Goal: Entertainment & Leisure: Consume media (video, audio)

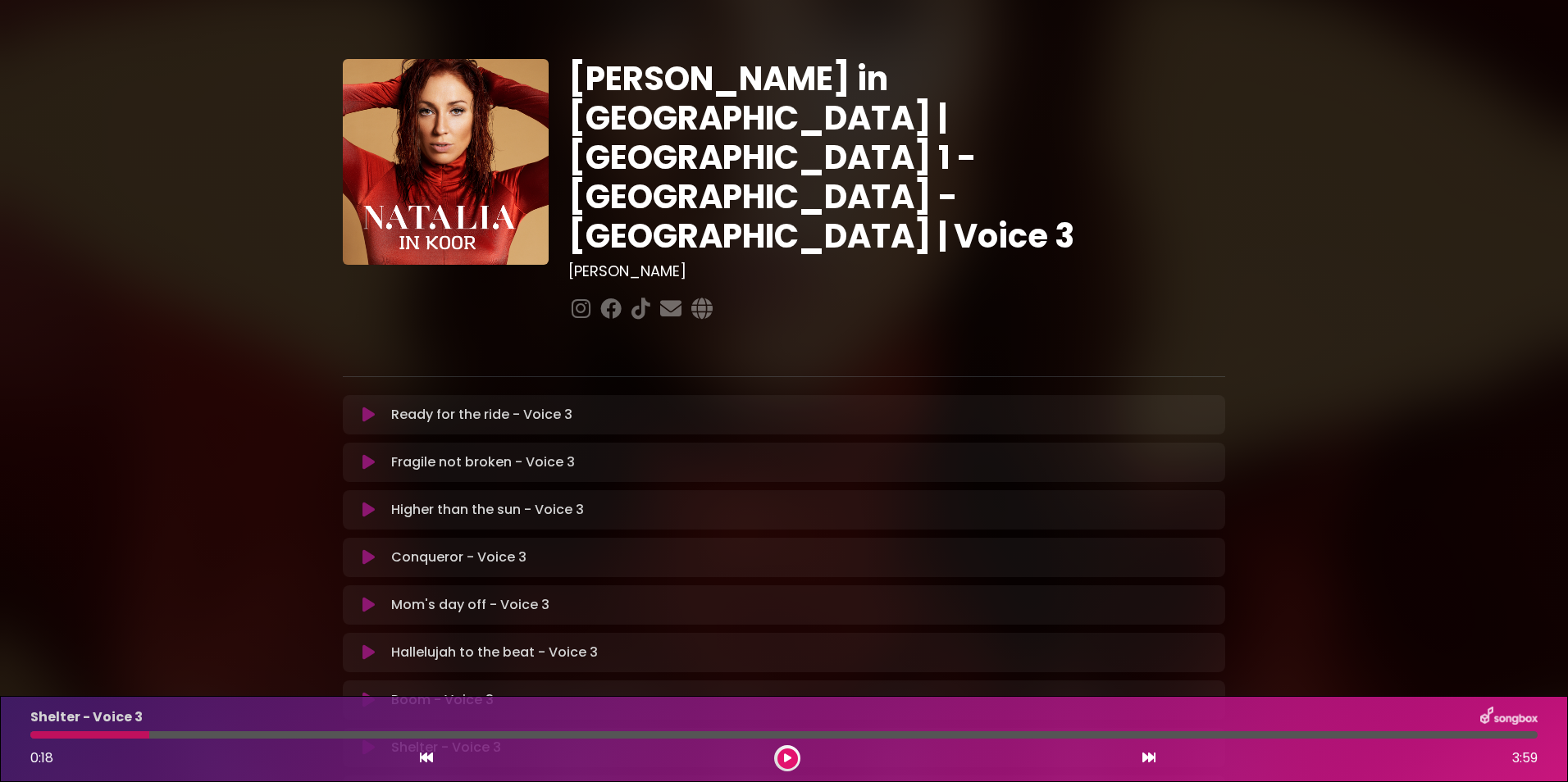
scroll to position [306, 0]
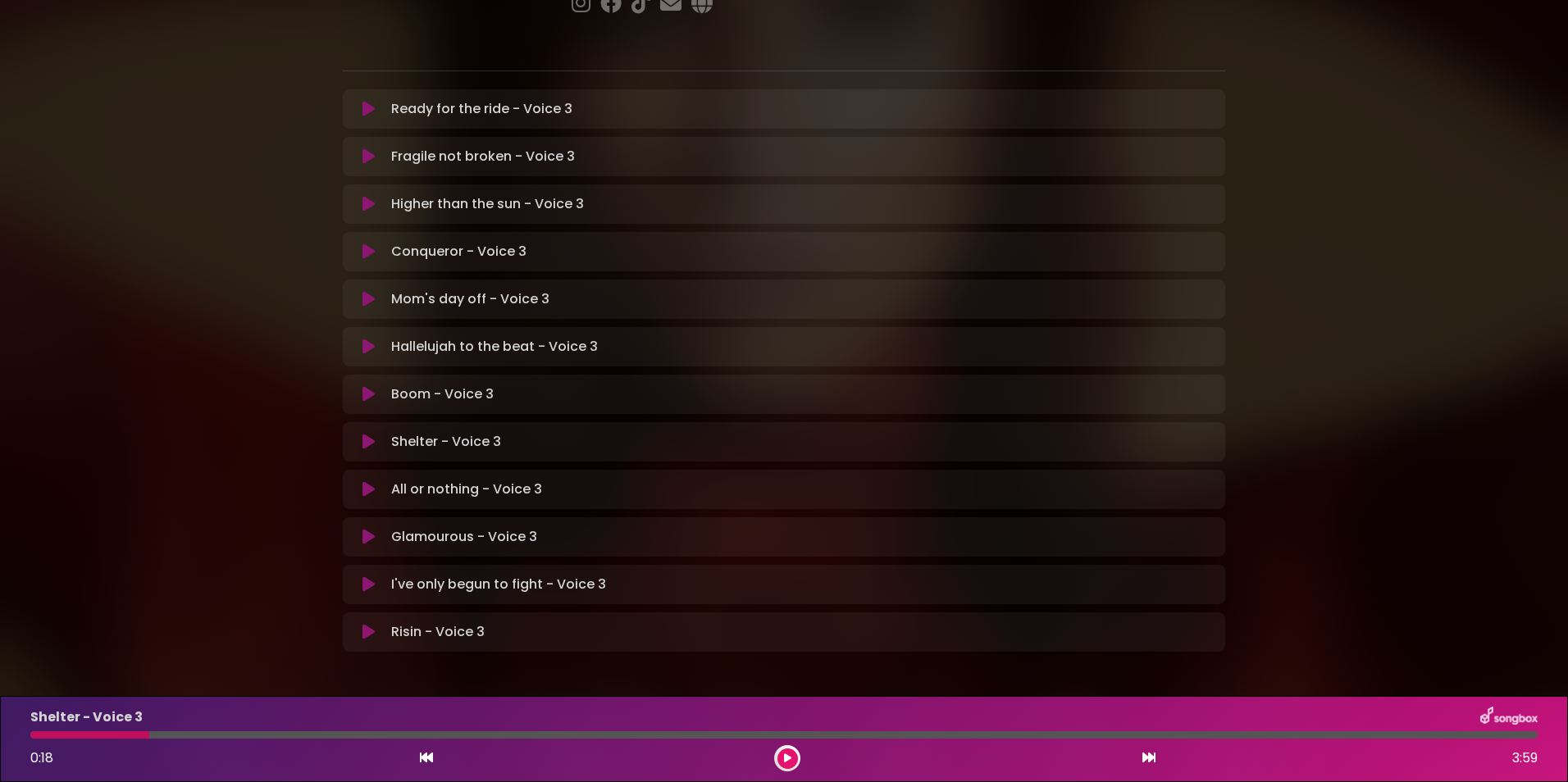
click at [367, 101] on icon at bounding box center [369, 109] width 12 height 16
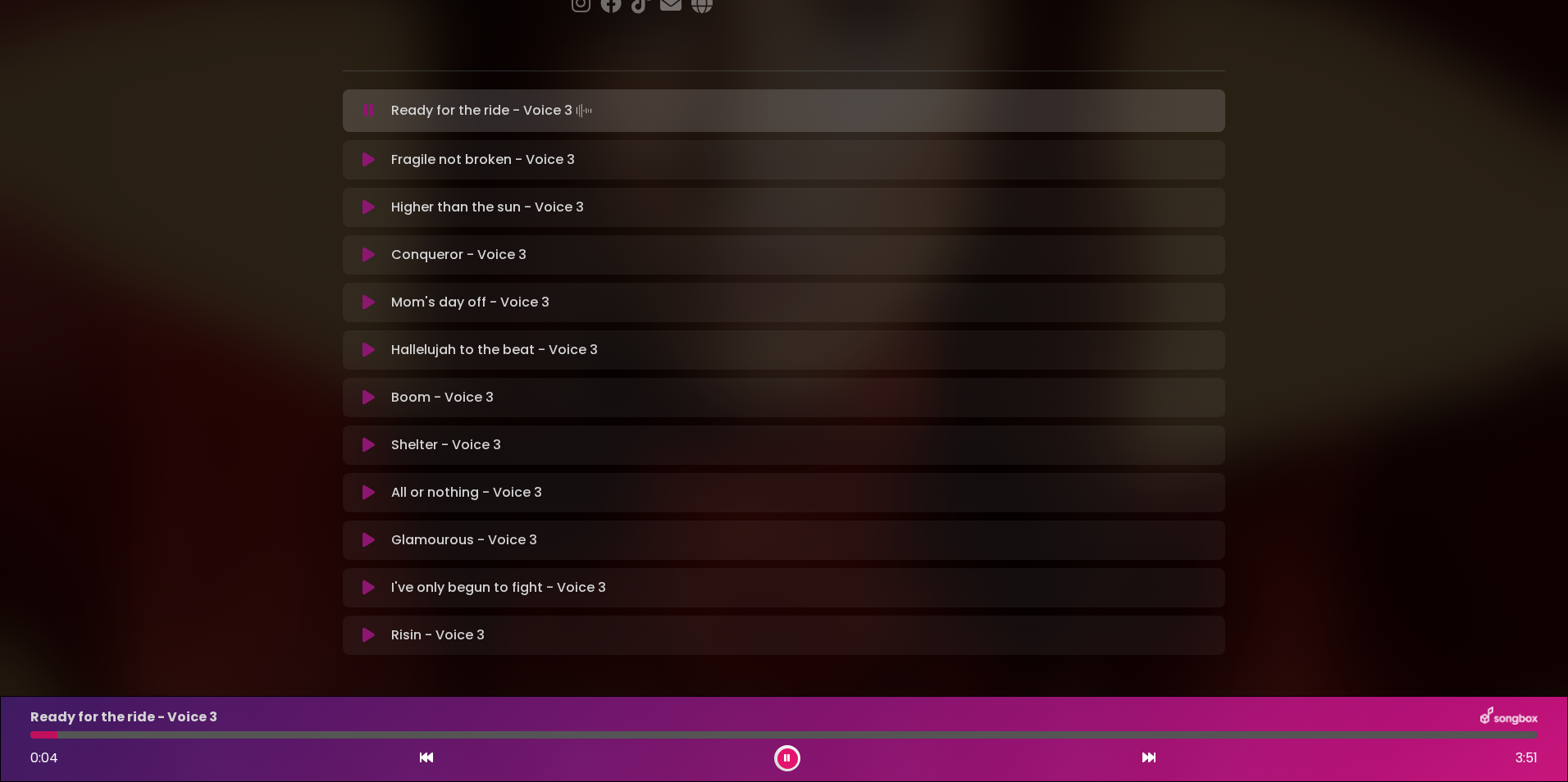
click at [91, 731] on div at bounding box center [783, 734] width 1507 height 7
click at [116, 730] on div "Ready for the ride - Voice 3 0:10 3:51" at bounding box center [784, 739] width 1527 height 65
click at [122, 732] on div at bounding box center [783, 734] width 1507 height 7
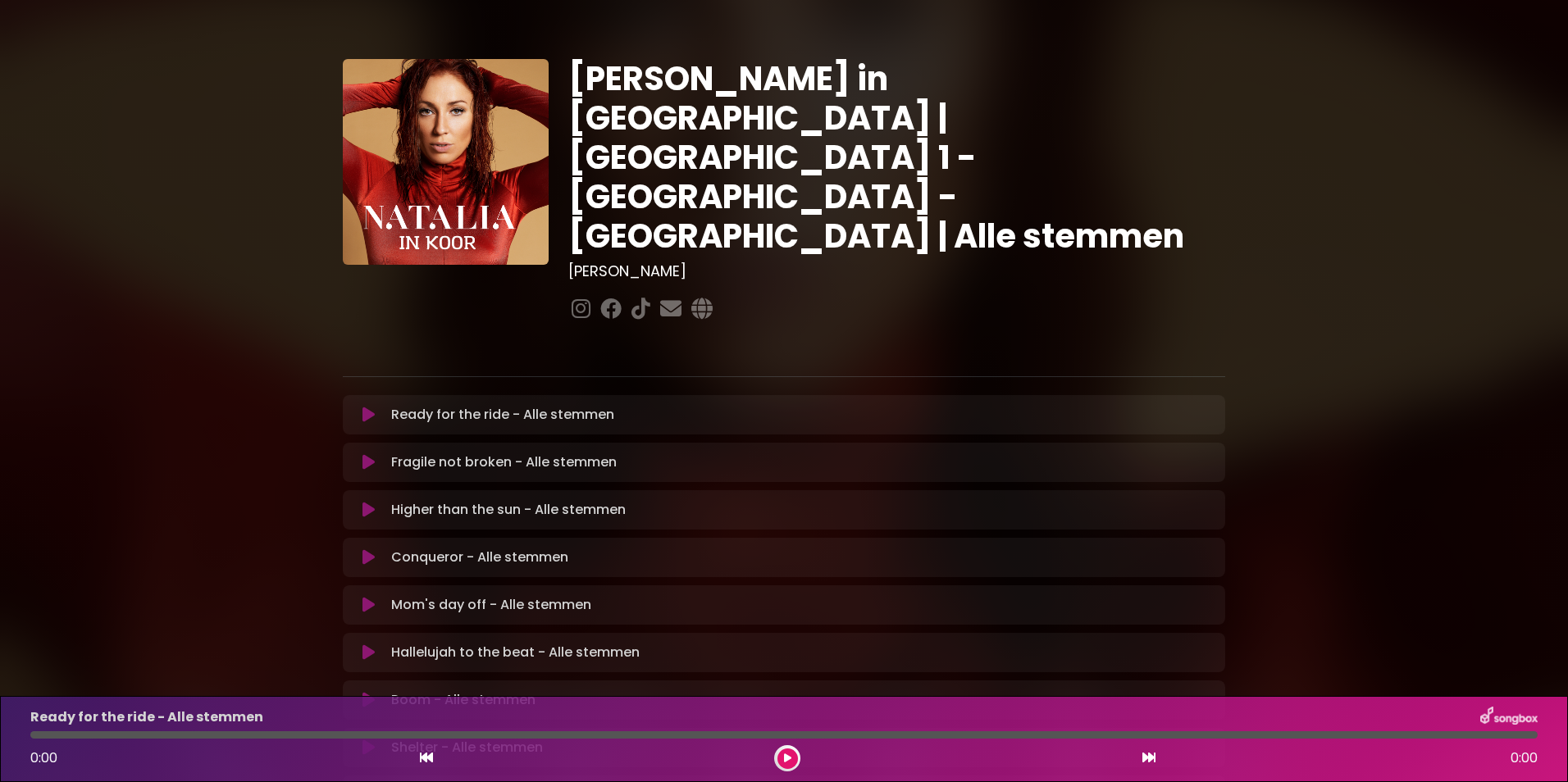
click at [363, 406] on icon at bounding box center [369, 414] width 12 height 16
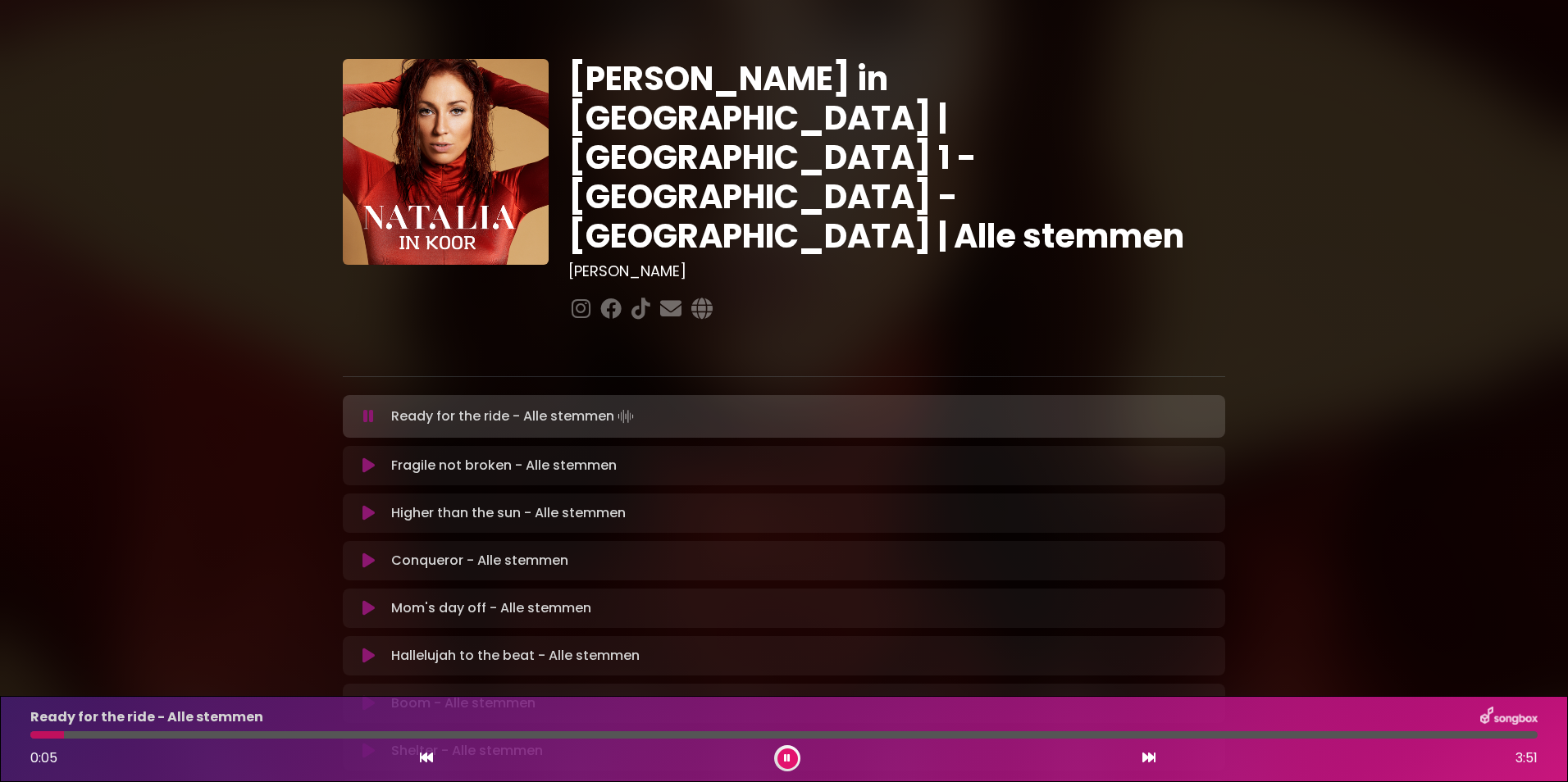
click at [120, 732] on div at bounding box center [783, 734] width 1507 height 7
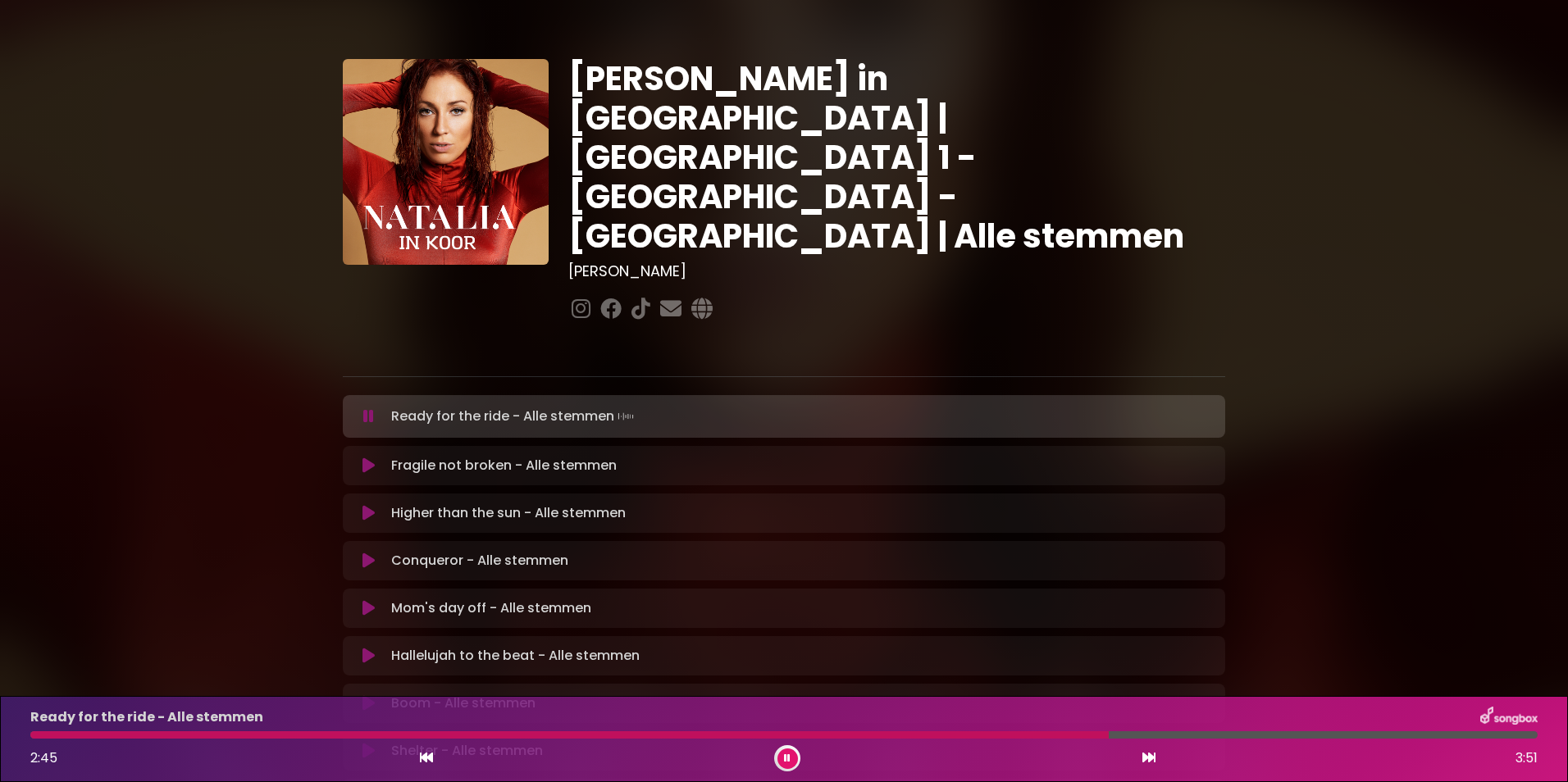
click at [1017, 731] on div "Ready for the ride - Alle stemmen 2:45 3:51" at bounding box center [784, 739] width 1527 height 65
click at [1024, 736] on div at bounding box center [573, 734] width 1087 height 7
click at [972, 733] on div at bounding box center [538, 734] width 1017 height 7
click at [972, 733] on div at bounding box center [526, 734] width 994 height 7
click at [972, 733] on div at bounding box center [631, 734] width 1203 height 7
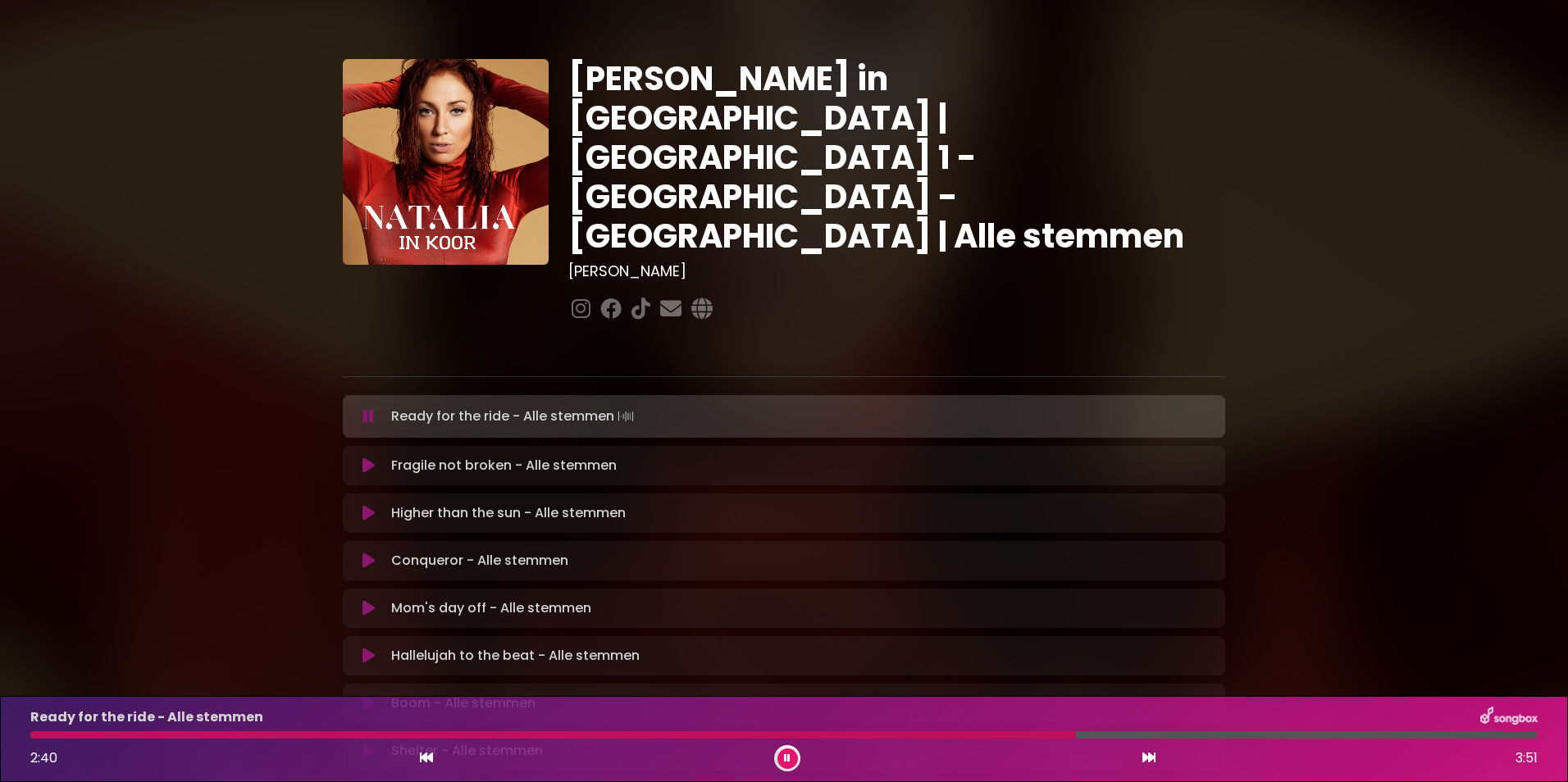
click at [972, 733] on div at bounding box center [552, 734] width 1046 height 7
click at [140, 734] on div at bounding box center [755, 734] width 1450 height 7
click at [1026, 733] on div at bounding box center [613, 734] width 1168 height 7
click at [998, 735] on div at bounding box center [533, 734] width 1007 height 7
click at [998, 735] on div at bounding box center [642, 734] width 1224 height 7
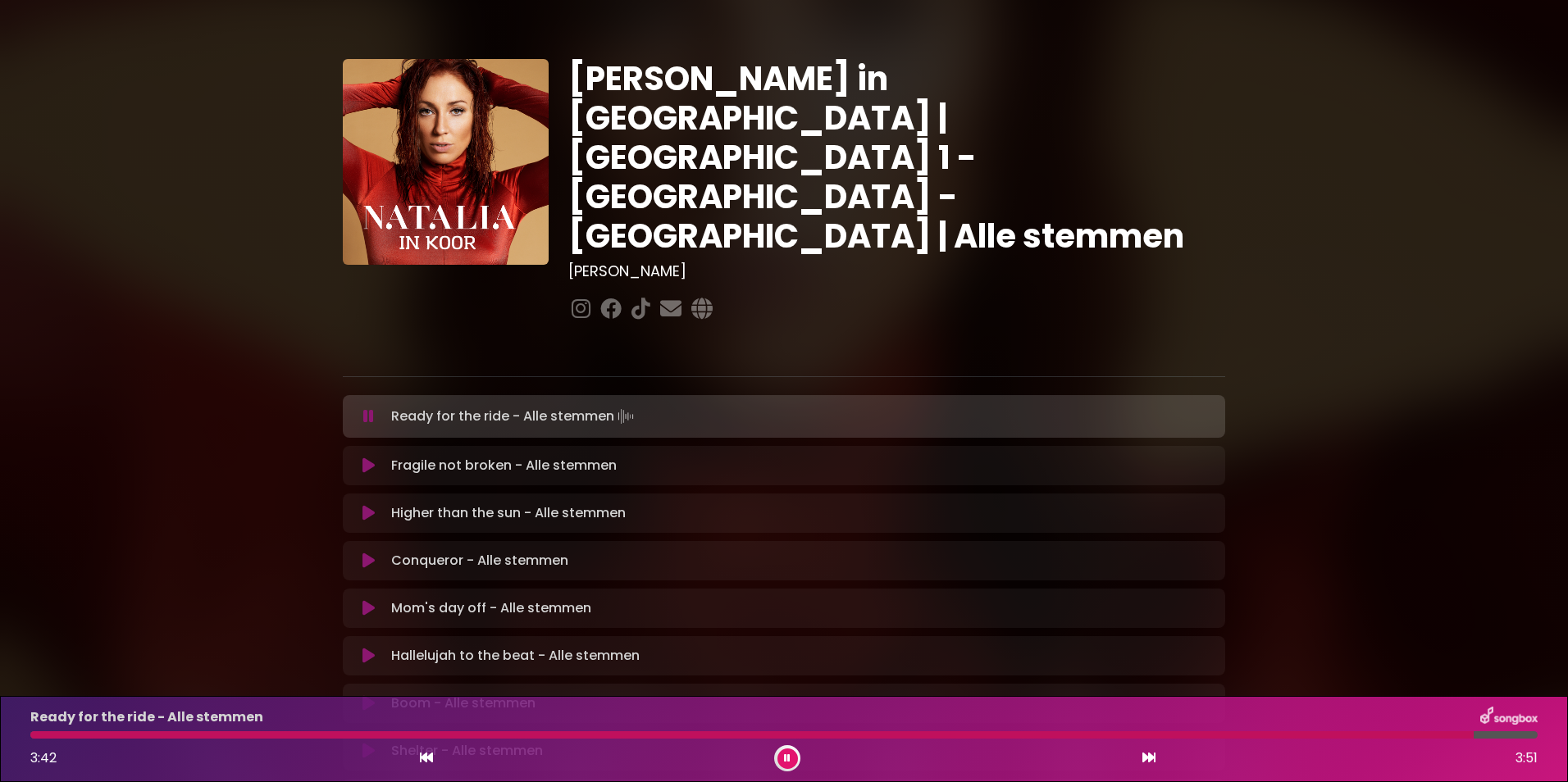
click at [782, 759] on button at bounding box center [787, 759] width 21 height 21
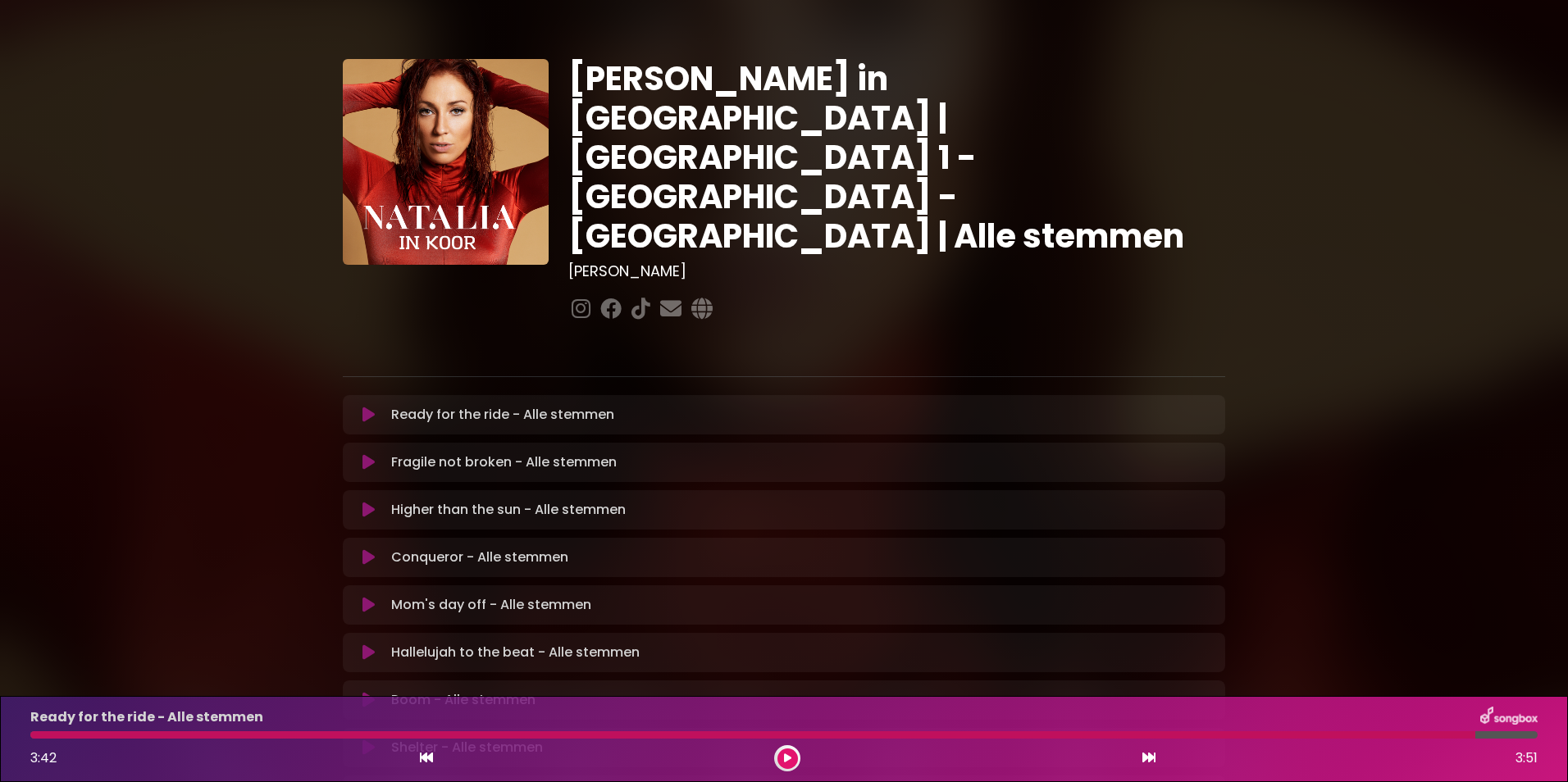
click at [369, 406] on icon at bounding box center [369, 414] width 12 height 16
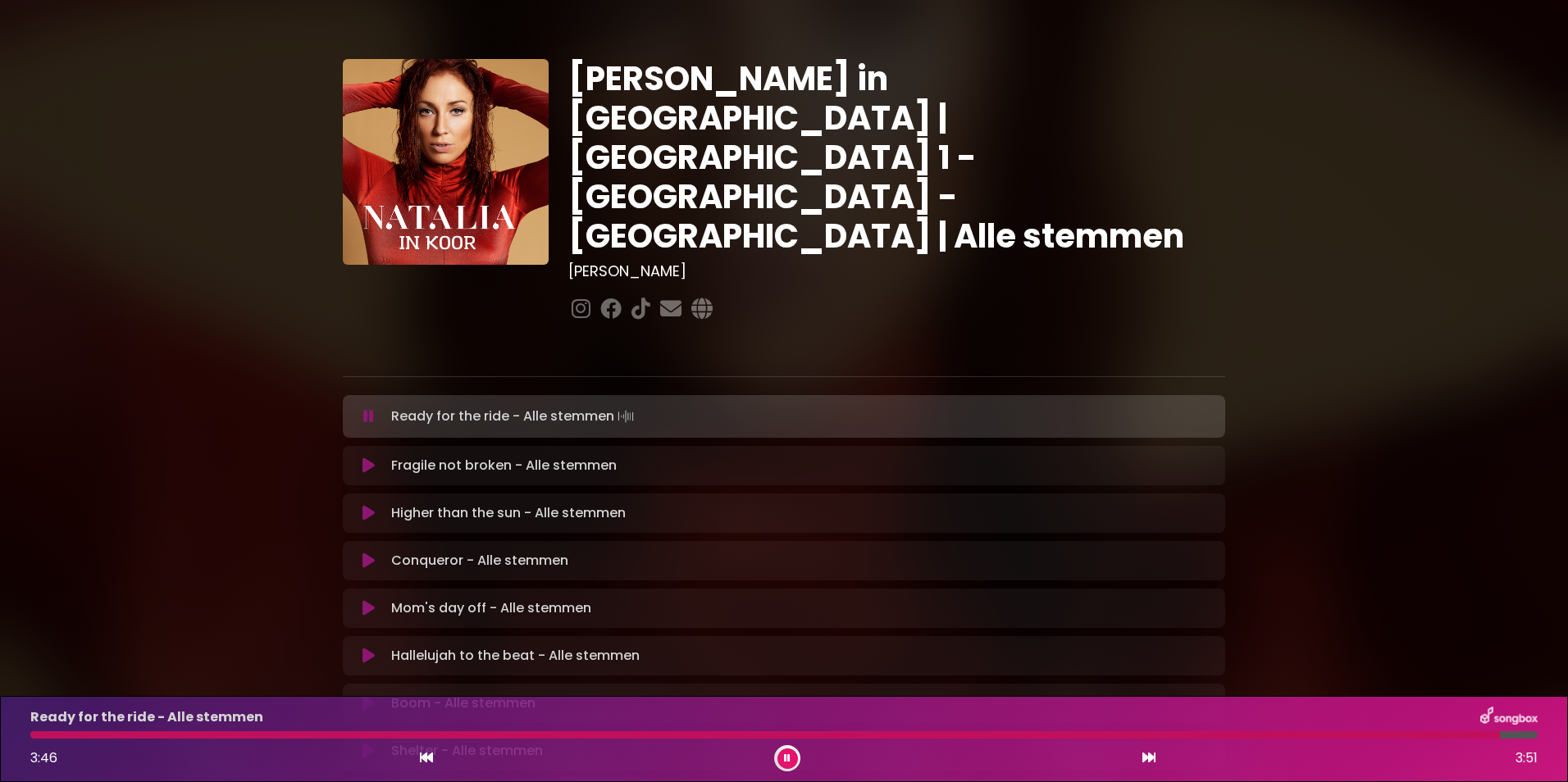
click at [113, 737] on div at bounding box center [765, 734] width 1470 height 7
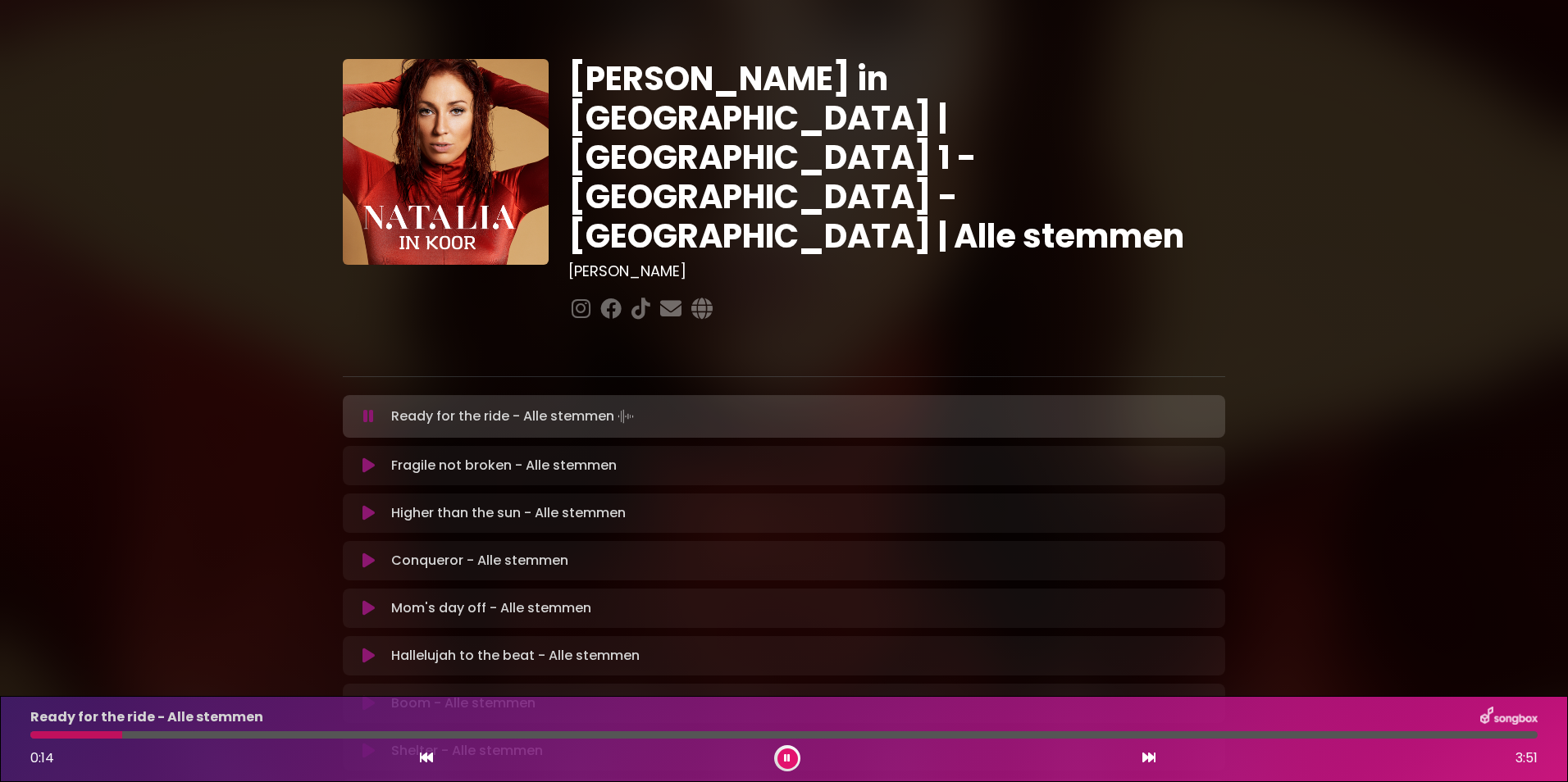
click at [154, 734] on div at bounding box center [783, 734] width 1507 height 7
click at [175, 734] on div at bounding box center [235, 734] width 410 height 7
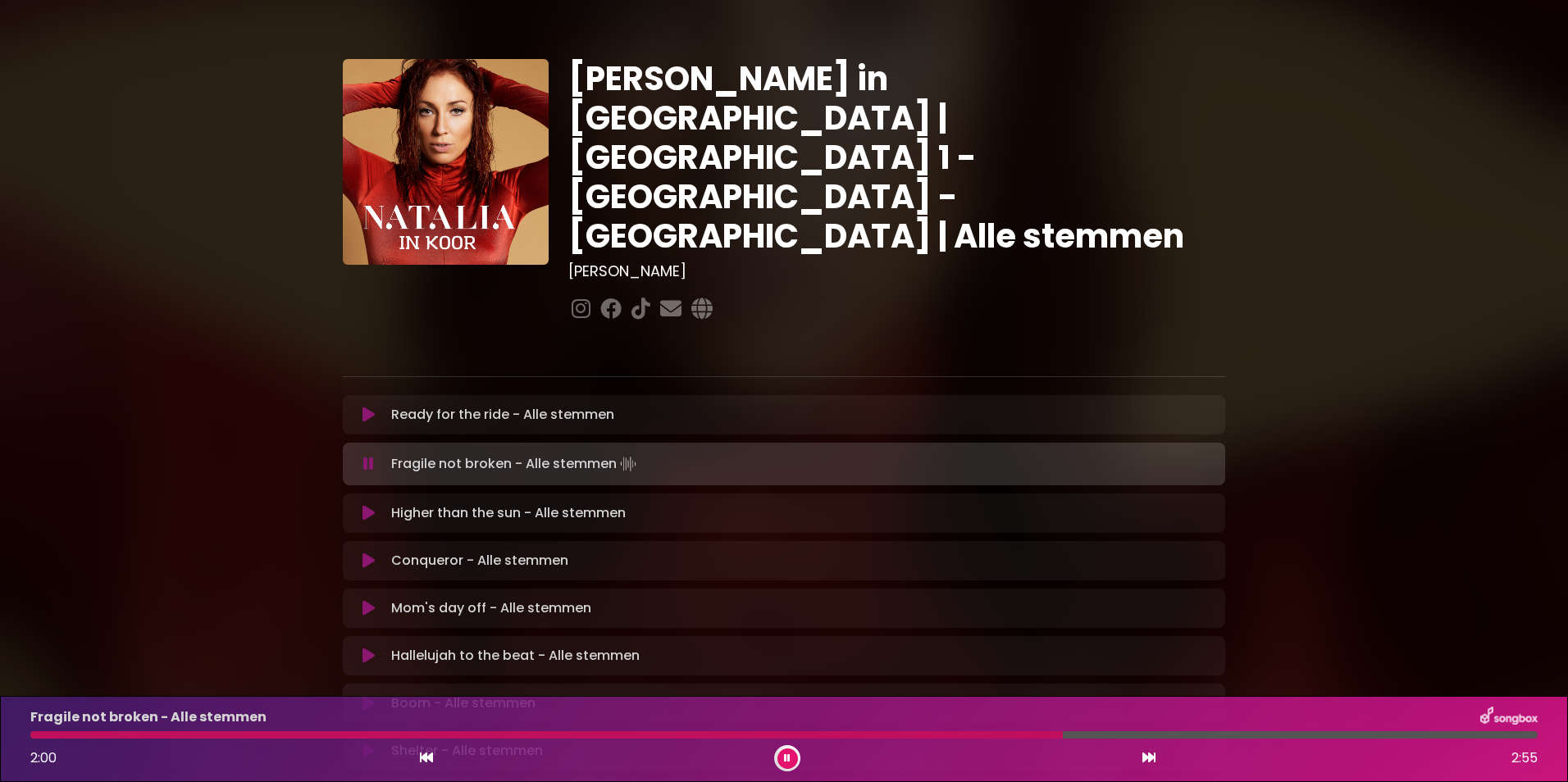
click at [116, 731] on div at bounding box center [546, 734] width 1033 height 7
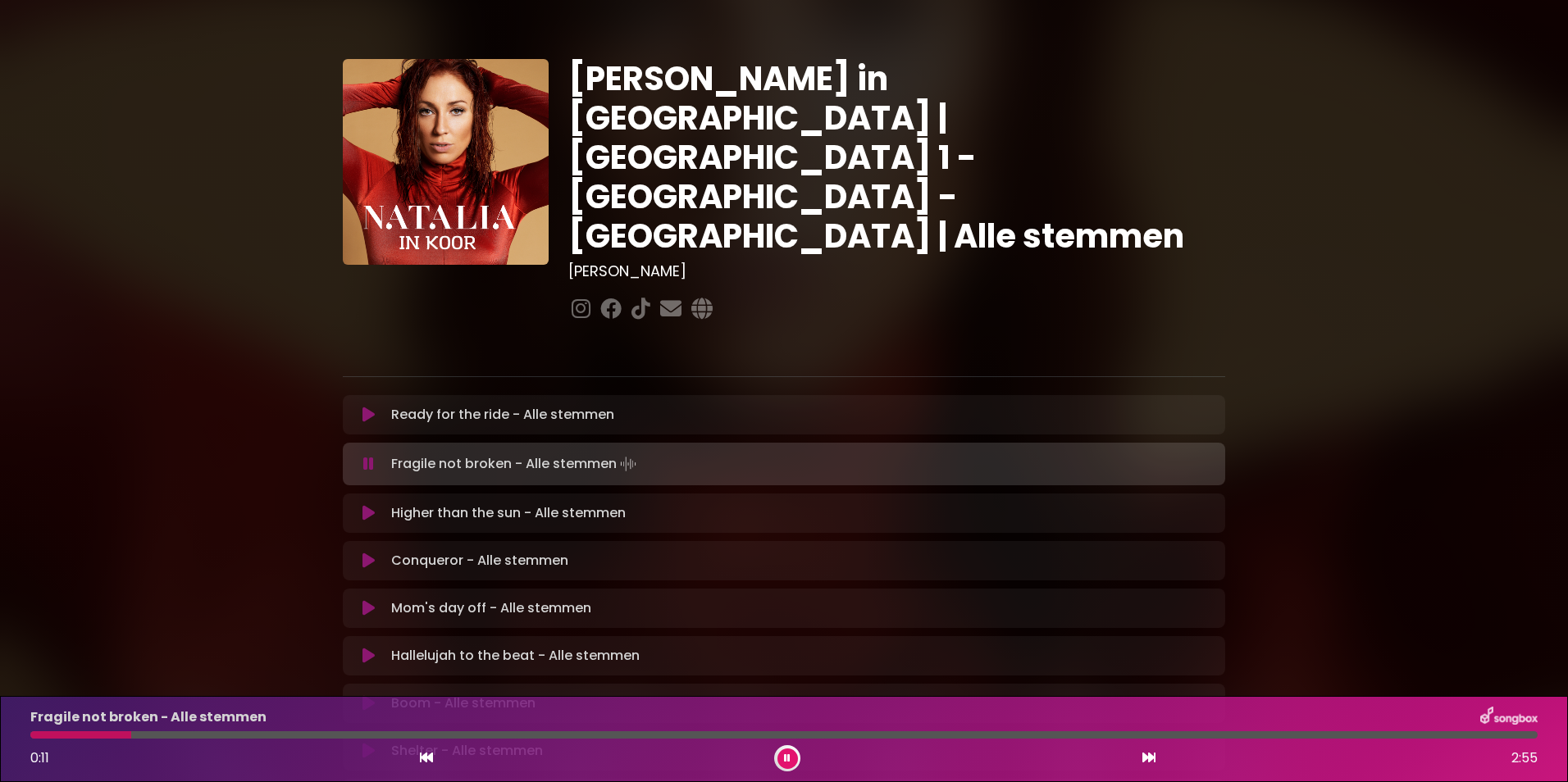
click at [32, 738] on div at bounding box center [80, 734] width 101 height 7
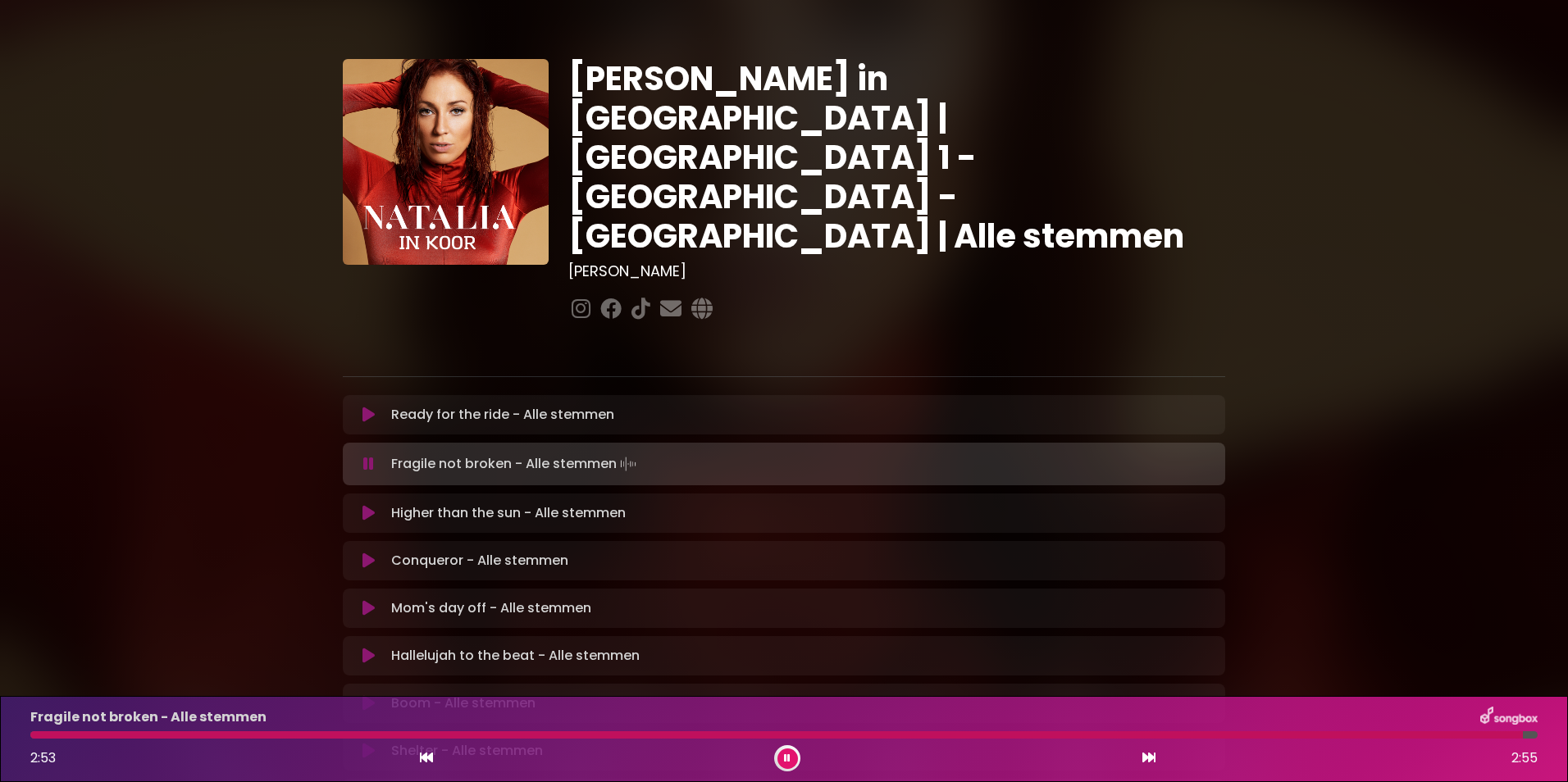
click at [32, 738] on div at bounding box center [776, 734] width 1493 height 7
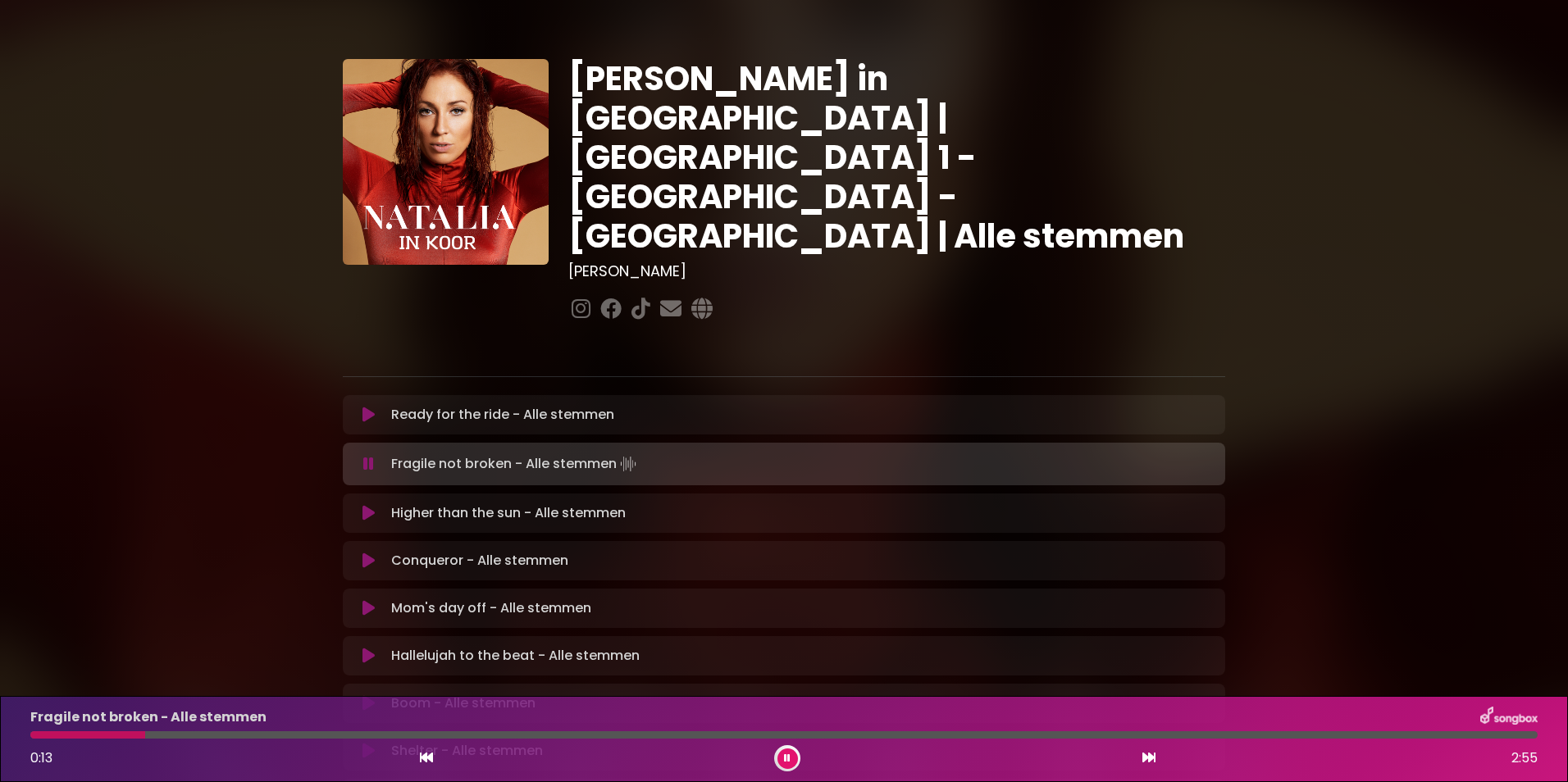
click at [64, 731] on div "Fragile not broken - Alle stemmen 0:13 2:55" at bounding box center [784, 739] width 1527 height 65
click at [67, 740] on div "Fragile not broken - Alle stemmen 0:14 2:55" at bounding box center [784, 739] width 1527 height 65
click at [69, 733] on div at bounding box center [99, 734] width 139 height 7
click at [51, 733] on div at bounding box center [63, 734] width 66 height 7
click at [33, 733] on div at bounding box center [49, 734] width 39 height 7
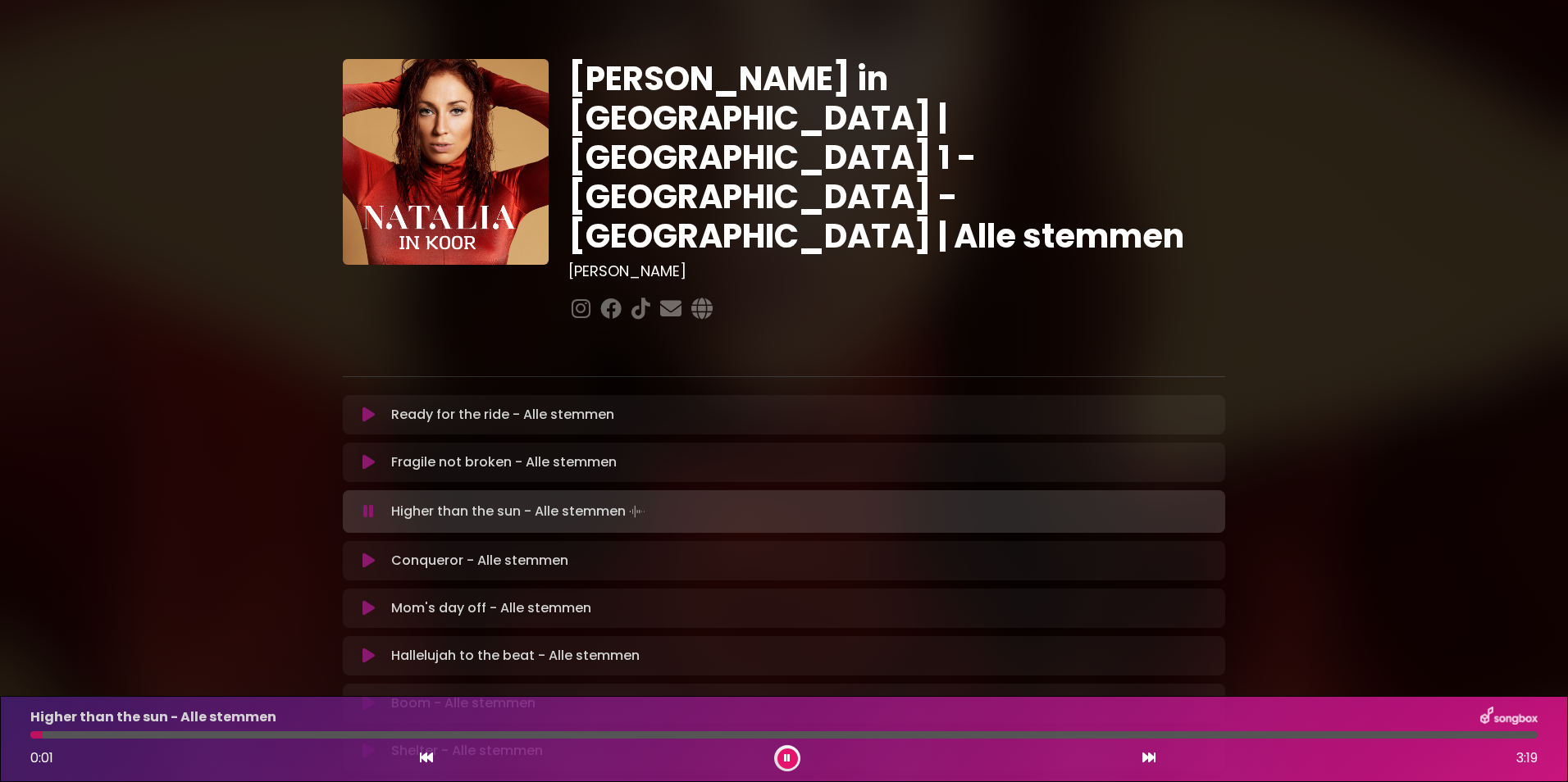
click at [782, 754] on button at bounding box center [787, 759] width 21 height 21
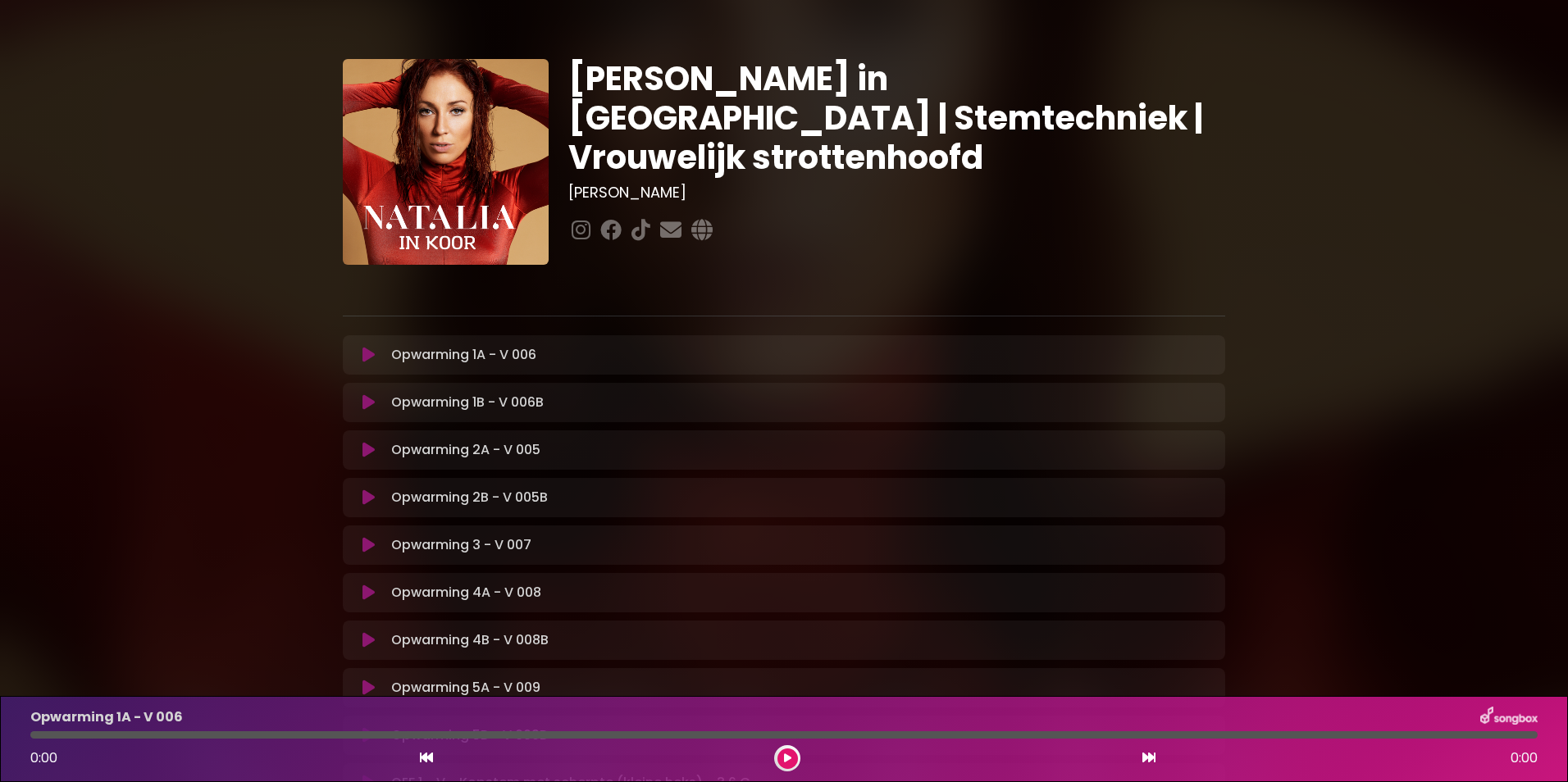
click at [1467, 447] on div "Natalia in Koor | Stemtechniek | Vrouwelijk strottenhoofd Hans Primusz" at bounding box center [784, 498] width 1568 height 957
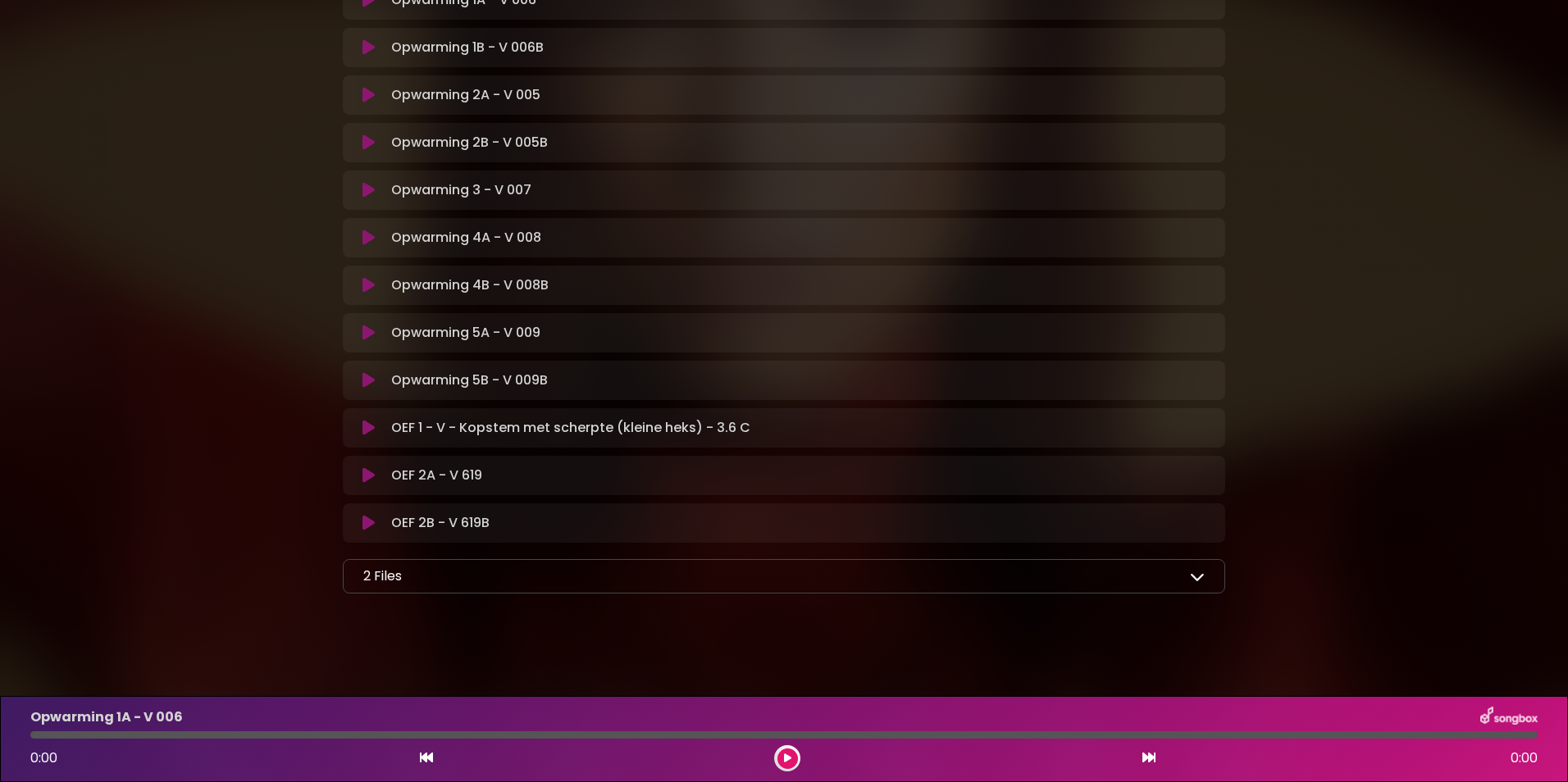
scroll to position [357, 0]
click at [1194, 576] on icon at bounding box center [1197, 574] width 15 height 15
